Goal: Task Accomplishment & Management: Complete application form

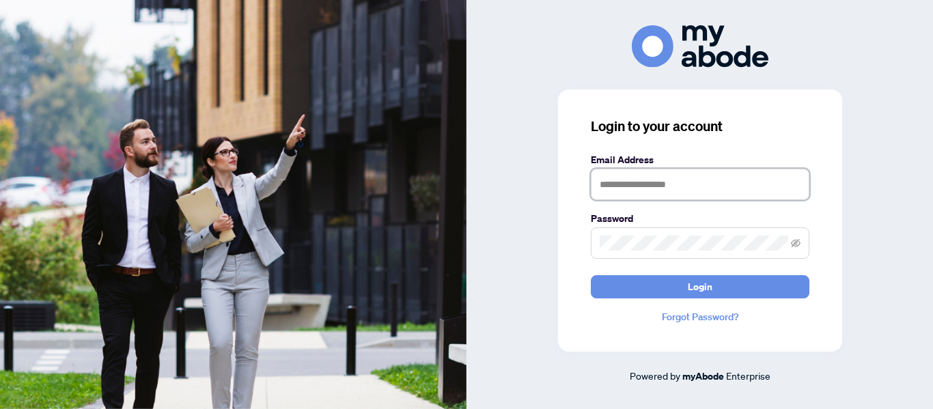
click at [753, 189] on input "text" at bounding box center [700, 184] width 219 height 31
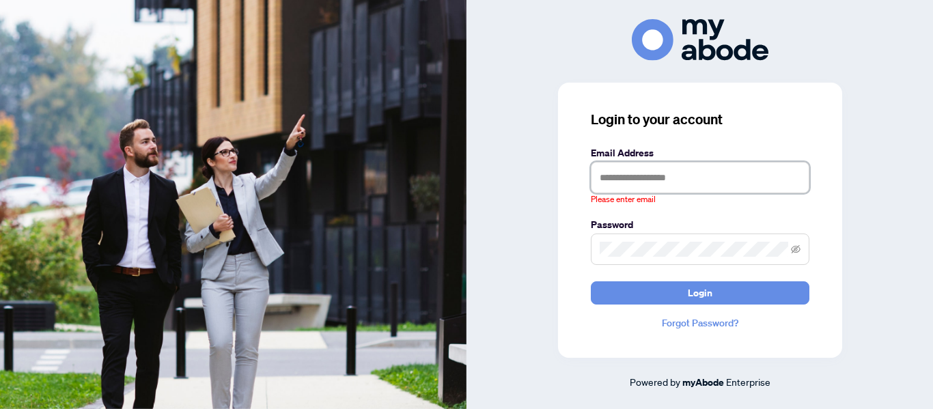
type input "**********"
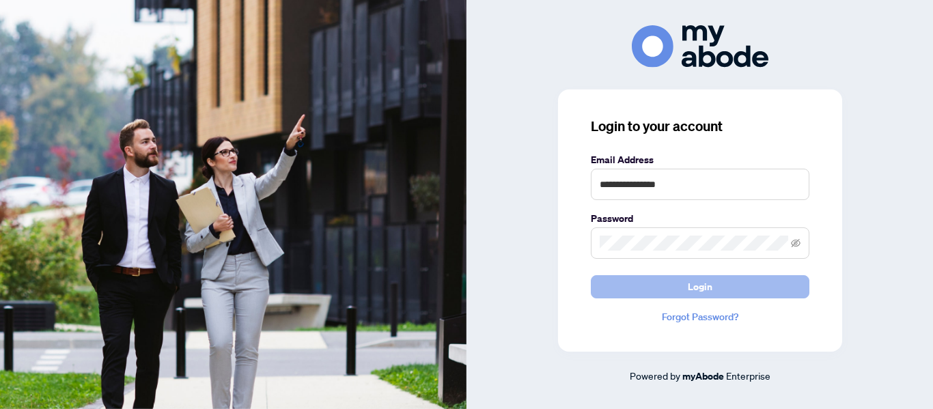
click at [715, 283] on button "Login" at bounding box center [700, 286] width 219 height 23
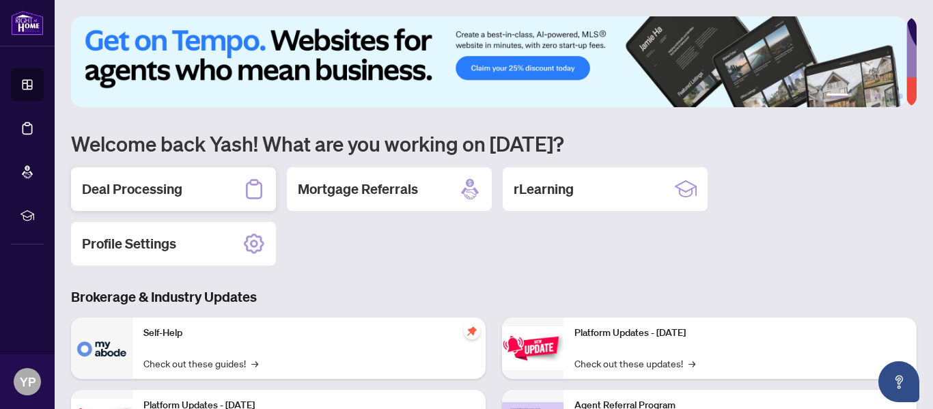
click at [148, 187] on h2 "Deal Processing" at bounding box center [132, 189] width 100 height 19
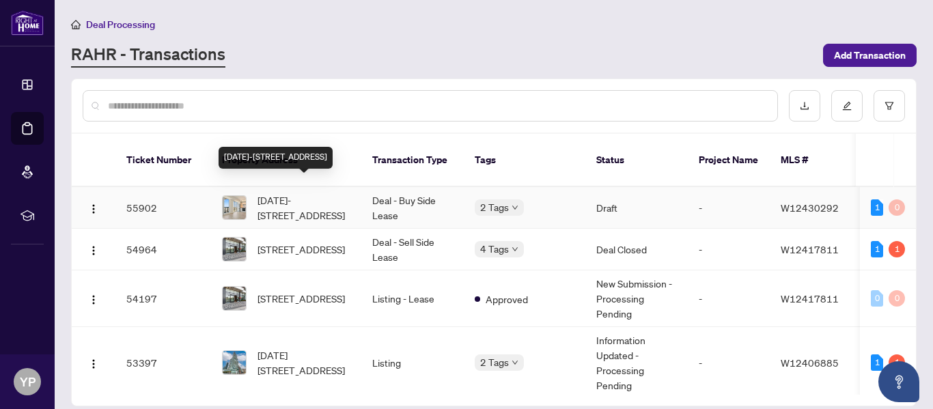
click at [306, 193] on span "1808-3079 Trafalgar Rd, Oakville, Ontario L6H 8C5, Canada" at bounding box center [304, 208] width 93 height 30
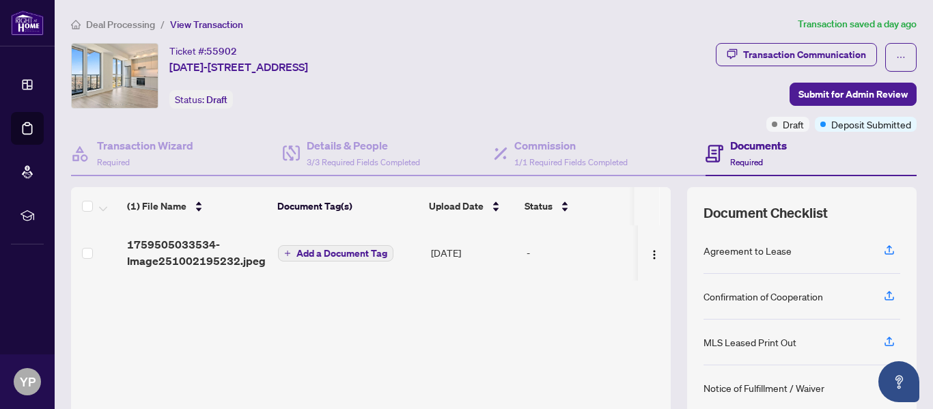
scroll to position [163, 0]
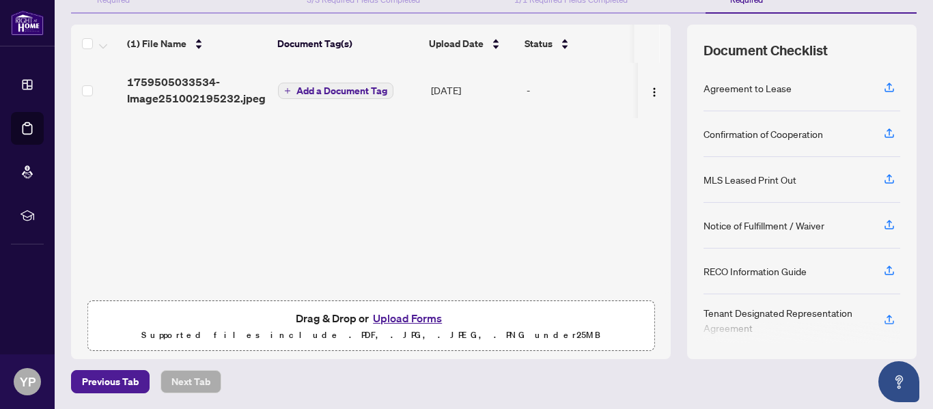
click at [401, 312] on button "Upload Forms" at bounding box center [407, 319] width 77 height 18
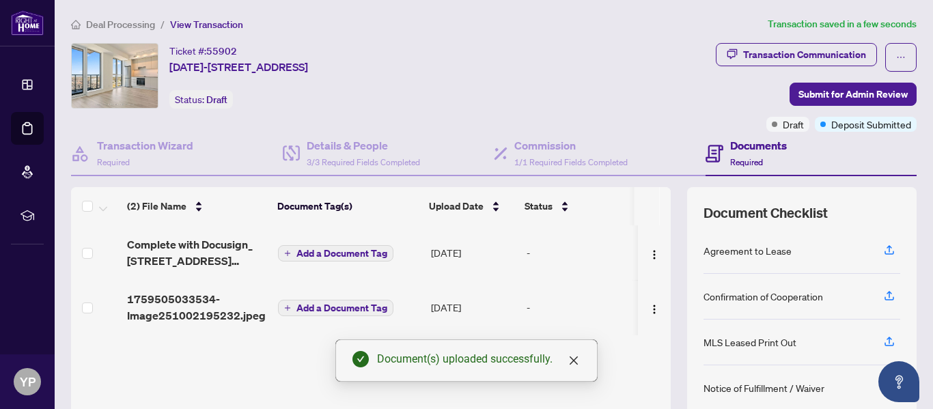
scroll to position [0, 0]
click at [370, 146] on h4 "Details & People" at bounding box center [363, 145] width 113 height 16
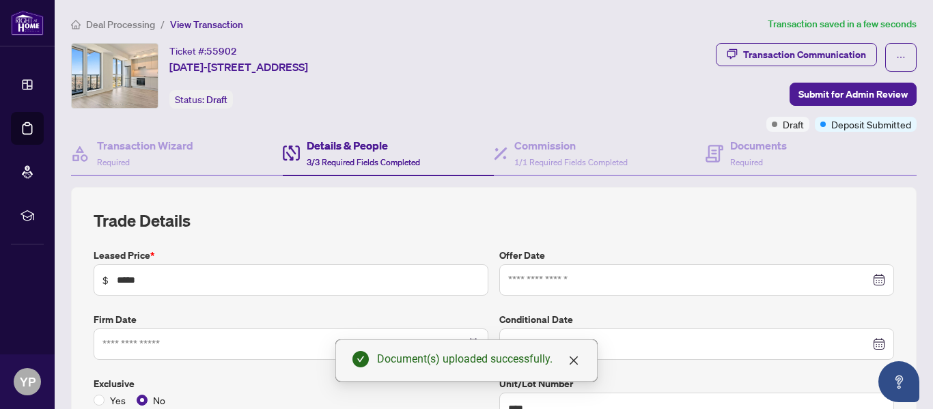
type input "**********"
click at [756, 156] on div "Documents Required" at bounding box center [758, 153] width 57 height 32
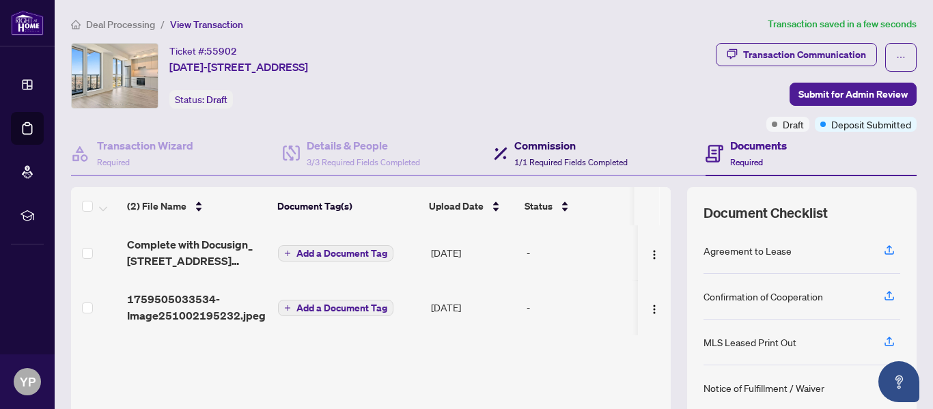
click at [571, 145] on h4 "Commission" at bounding box center [571, 145] width 113 height 16
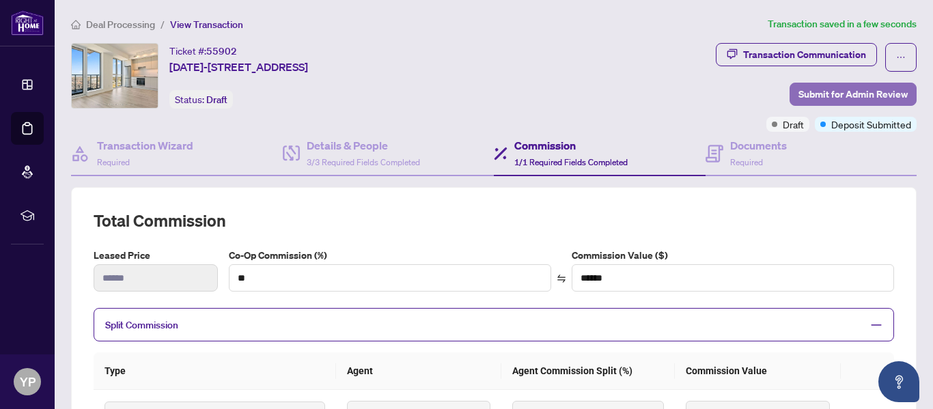
click at [849, 87] on span "Submit for Admin Review" at bounding box center [853, 94] width 109 height 22
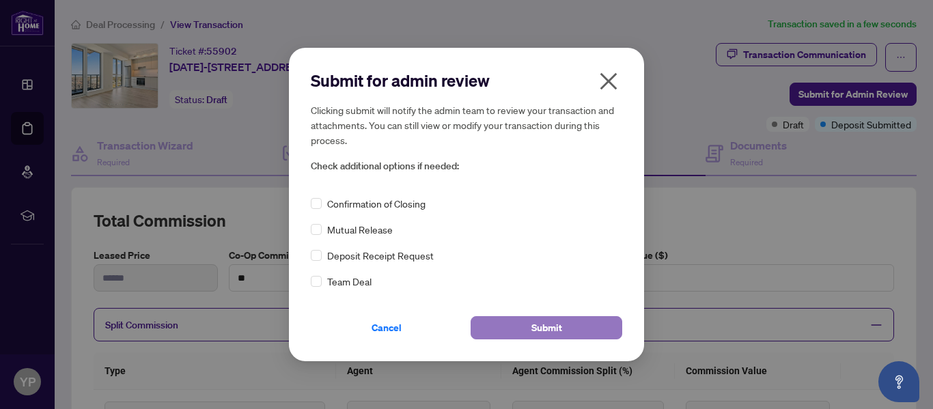
click at [550, 324] on span "Submit" at bounding box center [547, 328] width 31 height 22
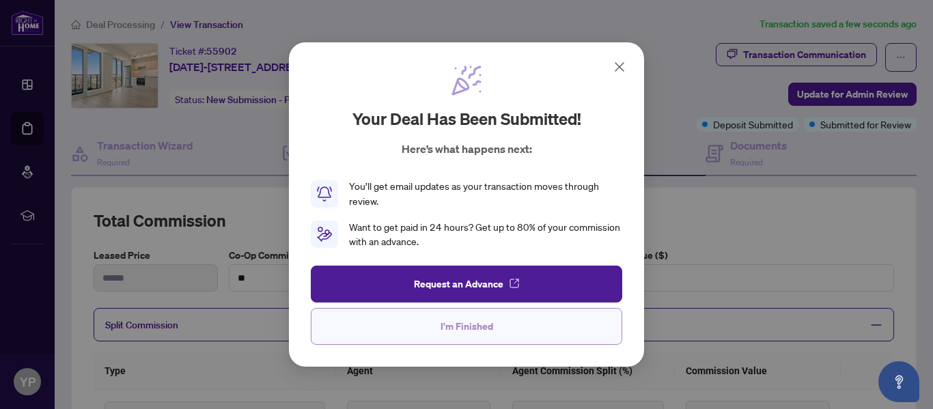
click at [473, 337] on span "I'm Finished" at bounding box center [467, 327] width 53 height 22
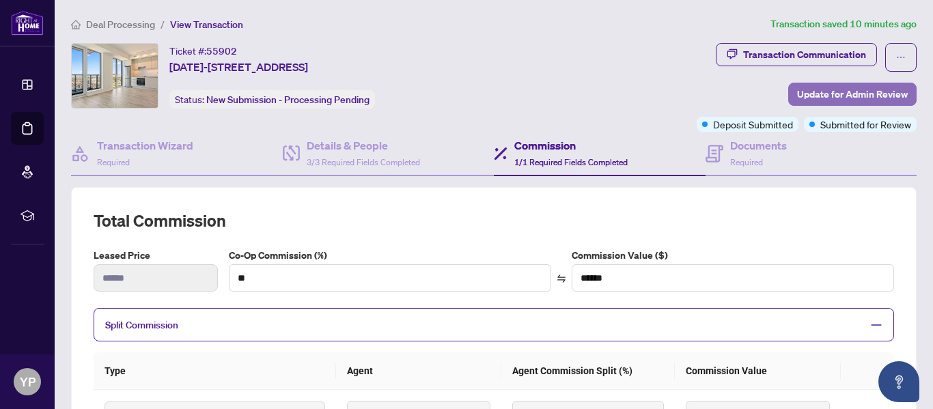
click at [819, 94] on span "Update for Admin Review" at bounding box center [852, 94] width 111 height 22
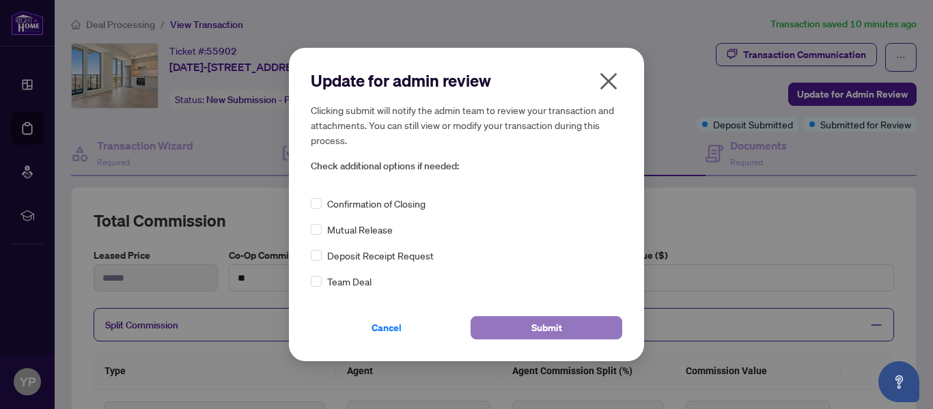
click at [555, 324] on span "Submit" at bounding box center [547, 328] width 31 height 22
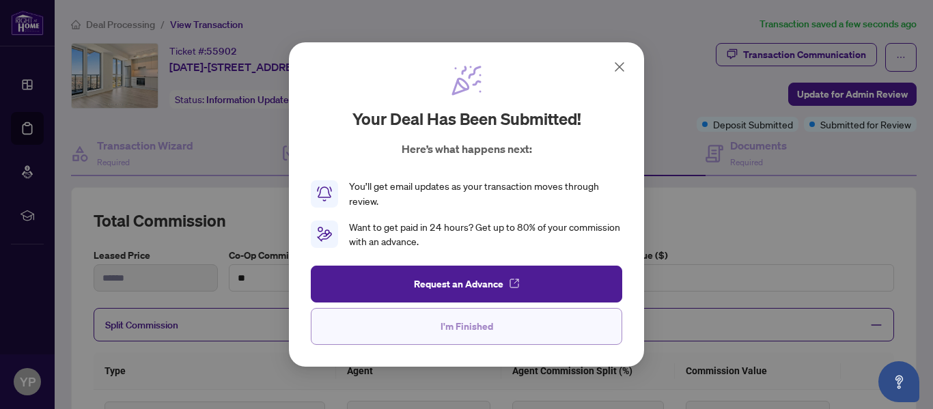
click at [476, 330] on span "I'm Finished" at bounding box center [467, 327] width 53 height 22
